Goal: Task Accomplishment & Management: Use online tool/utility

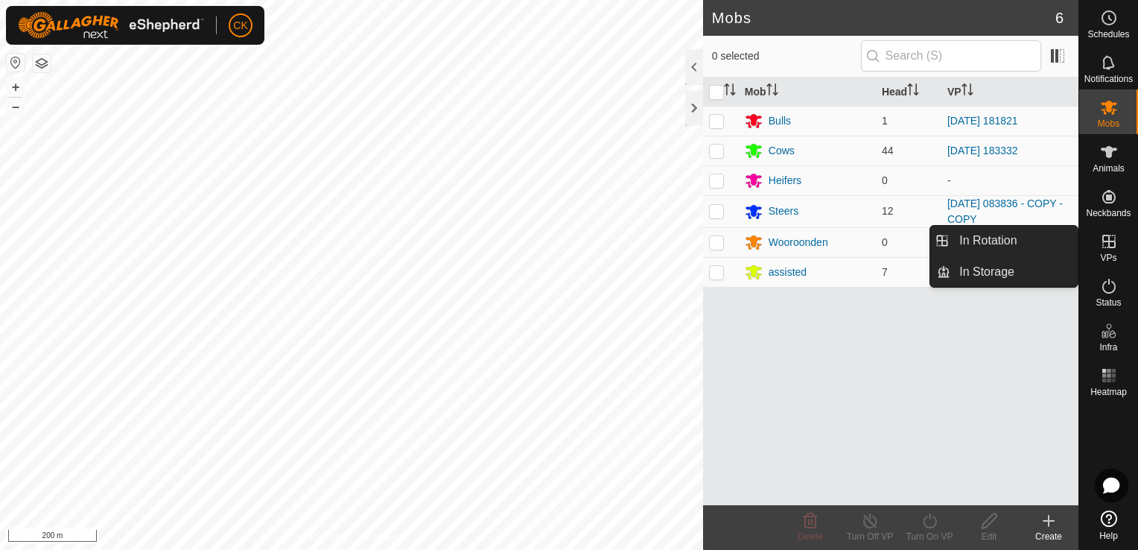
click at [1109, 243] on icon at bounding box center [1109, 241] width 18 height 18
click at [1010, 235] on link "In Rotation" at bounding box center [1013, 241] width 127 height 30
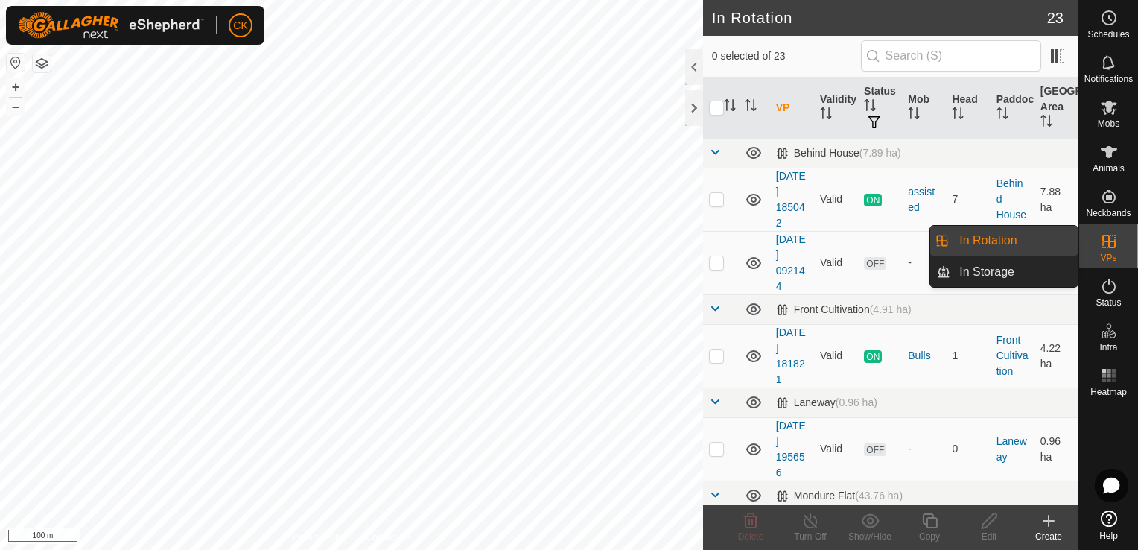
click at [1042, 237] on link "In Rotation" at bounding box center [1013, 241] width 127 height 30
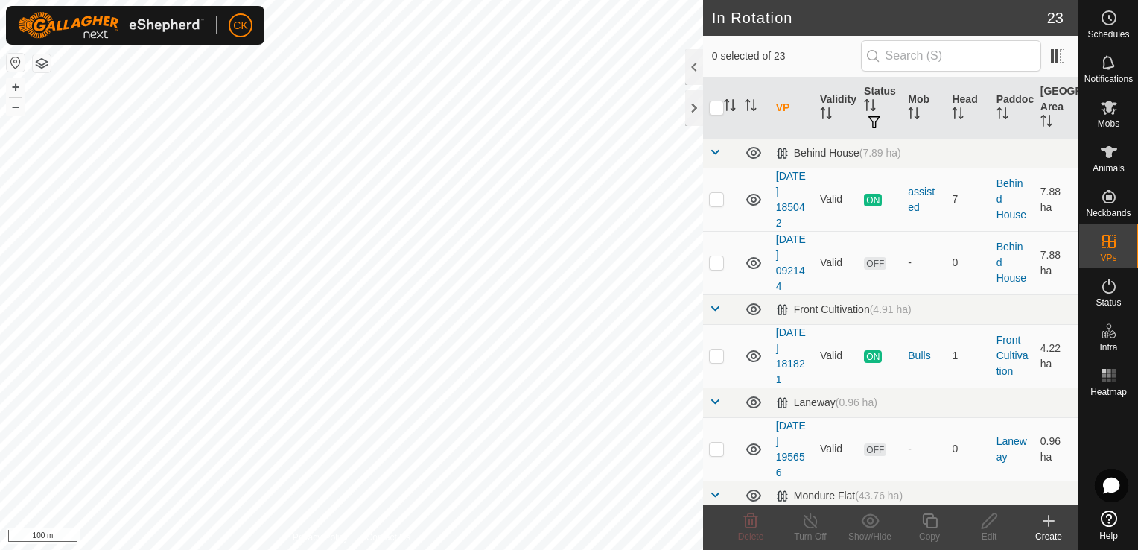
click at [1050, 515] on icon at bounding box center [1049, 521] width 18 height 18
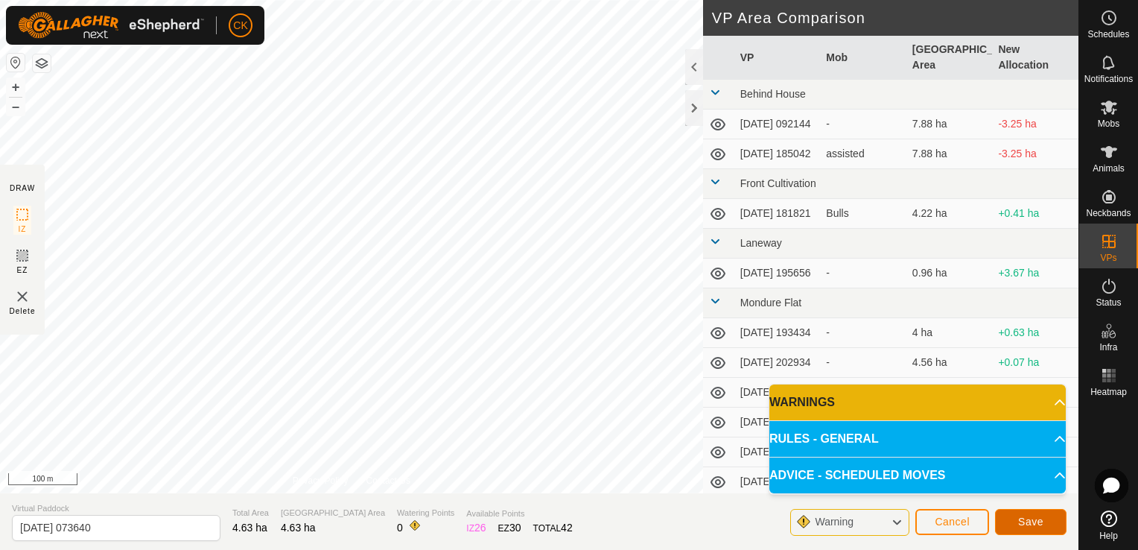
click at [1009, 517] on button "Save" at bounding box center [1030, 522] width 71 height 26
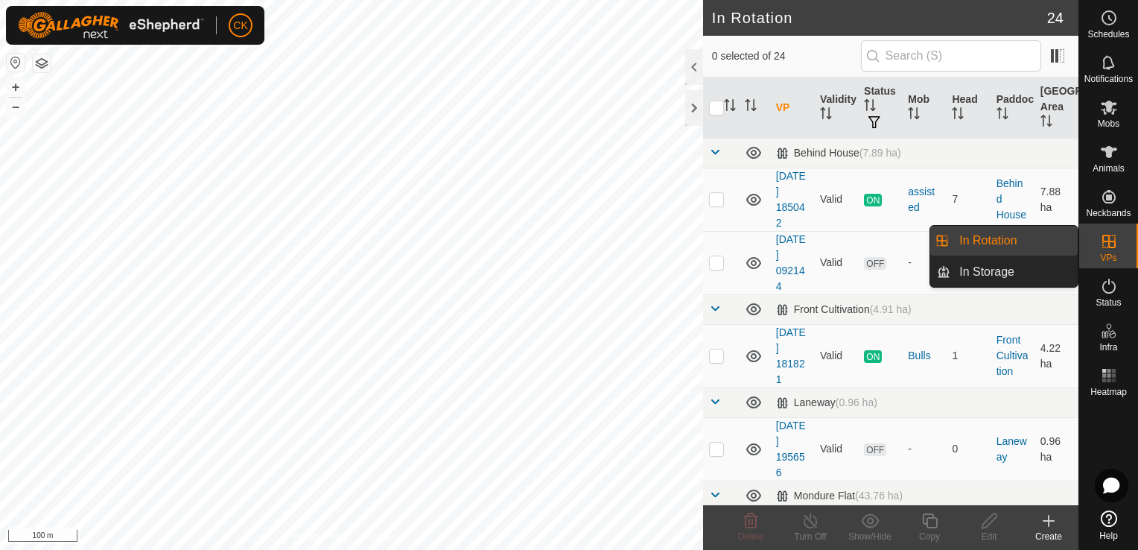
click at [1037, 242] on link "In Rotation" at bounding box center [1013, 241] width 127 height 30
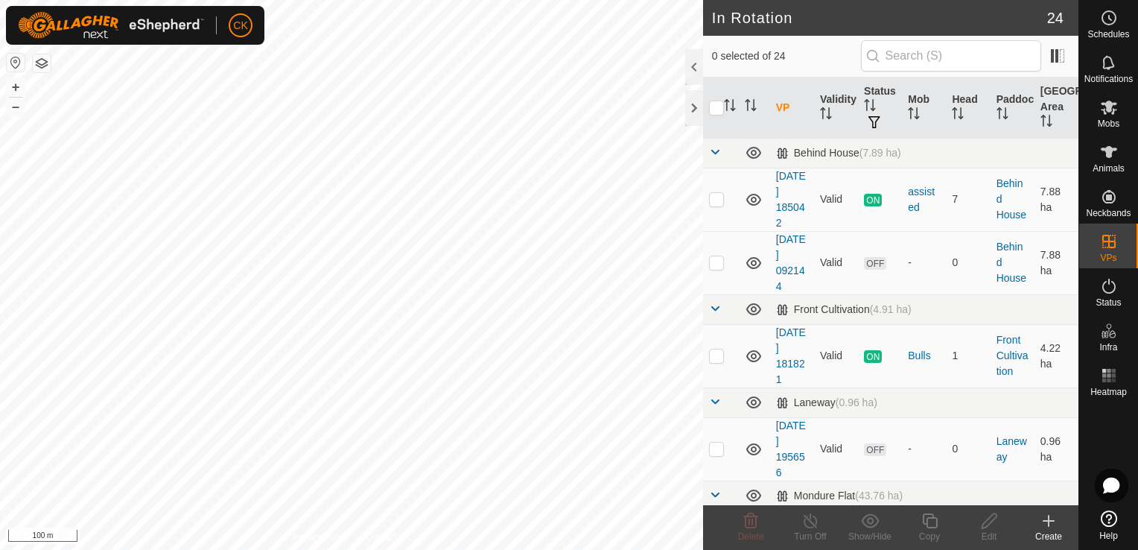
click at [1048, 519] on icon at bounding box center [1048, 520] width 0 height 10
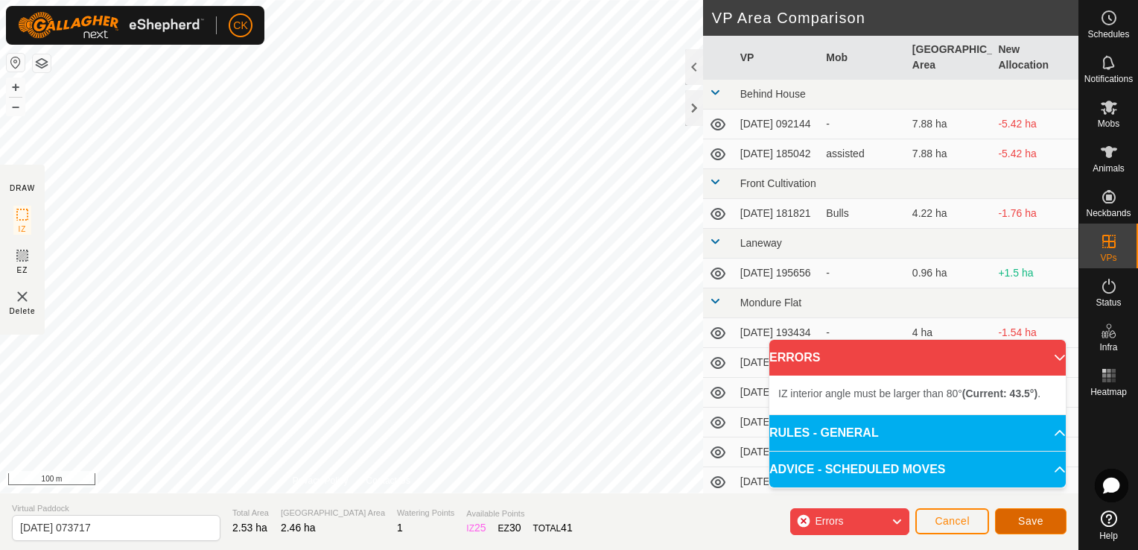
click at [1022, 518] on span "Save" at bounding box center [1030, 521] width 25 height 12
